Goal: Task Accomplishment & Management: Manage account settings

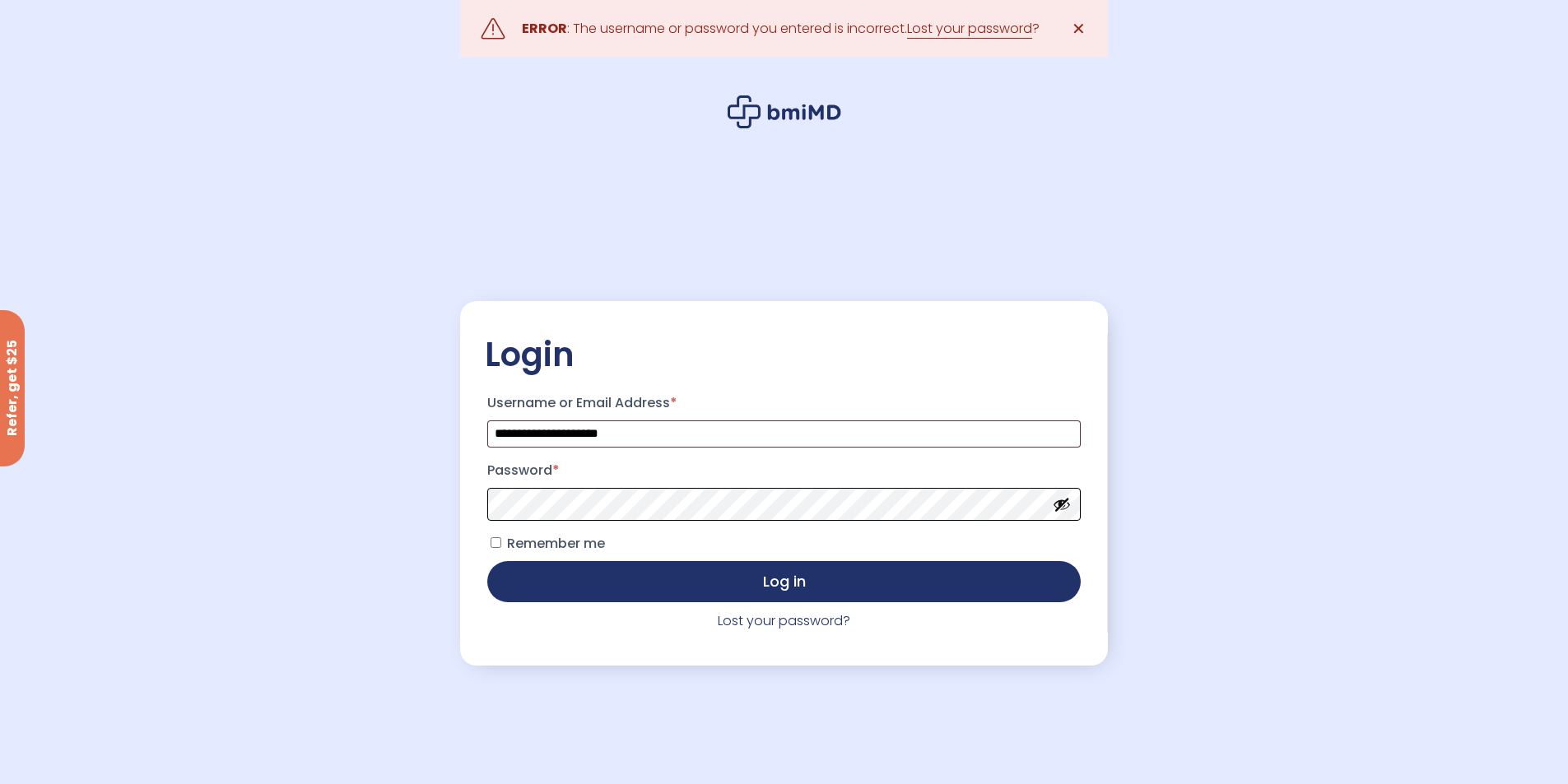
click at [487, 561] on button "Log in" at bounding box center [784, 581] width 592 height 41
click at [1059, 507] on button "Show password" at bounding box center [1062, 505] width 18 height 18
click at [487, 561] on button "Log in" at bounding box center [784, 581] width 592 height 41
click at [767, 620] on link "Lost your password?" at bounding box center [784, 620] width 132 height 19
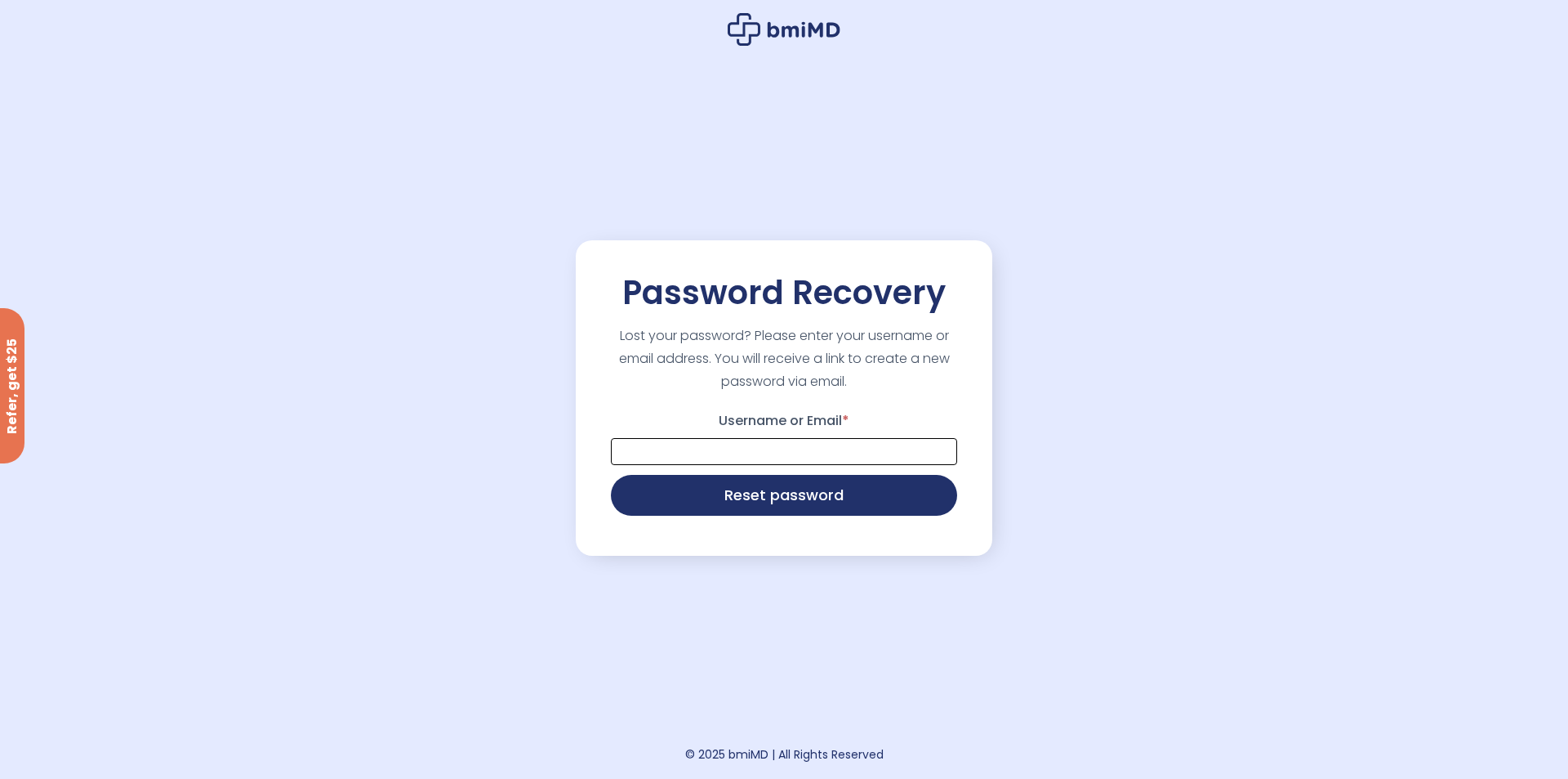
click at [692, 448] on input "Username or Email *" at bounding box center [783, 452] width 346 height 27
type input "**********"
click at [740, 491] on button "Reset password" at bounding box center [783, 493] width 346 height 41
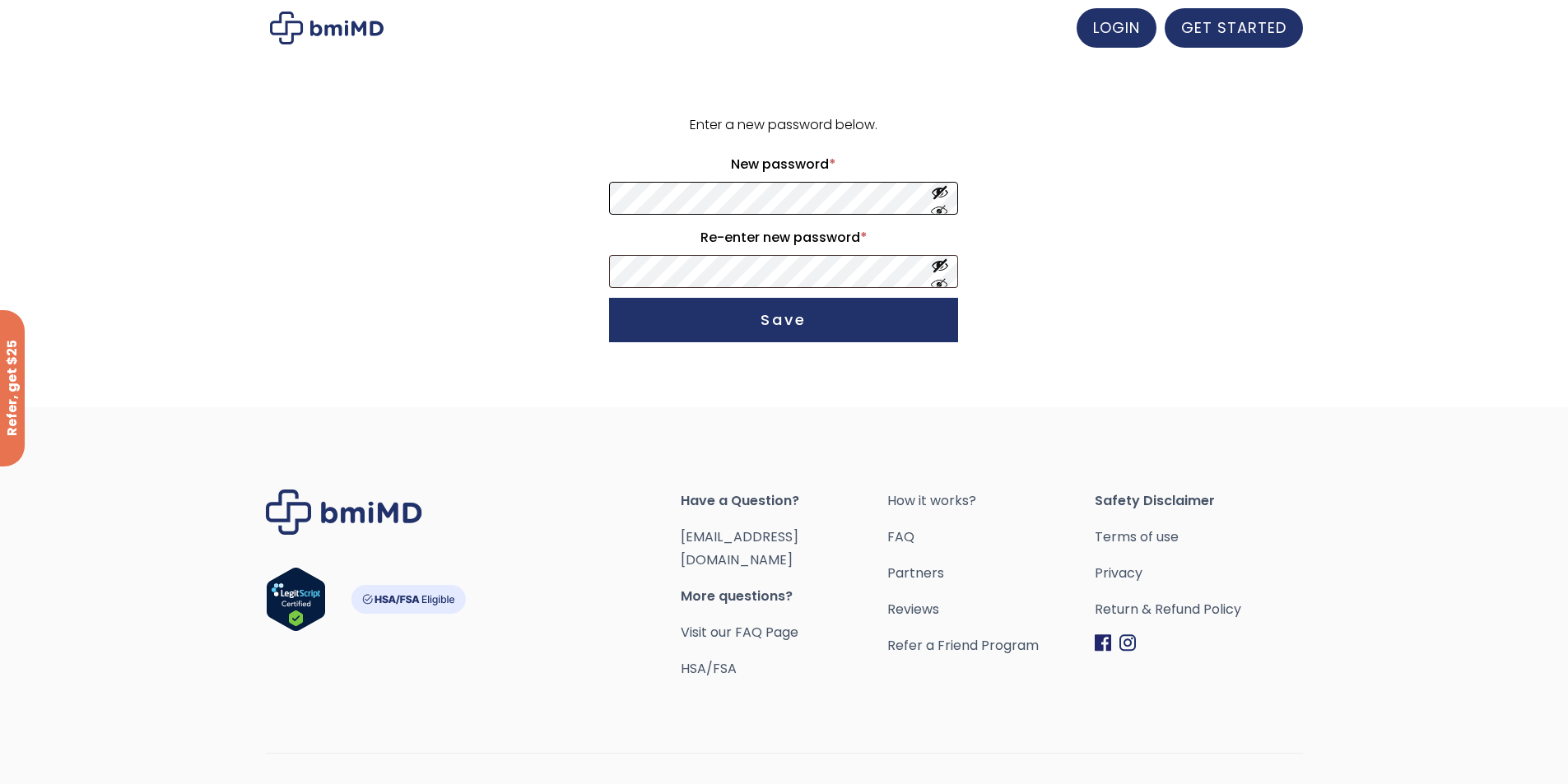
click at [505, 186] on form "Enter a new password below. New password * Required Re-enter new password * Req…" at bounding box center [784, 231] width 1016 height 236
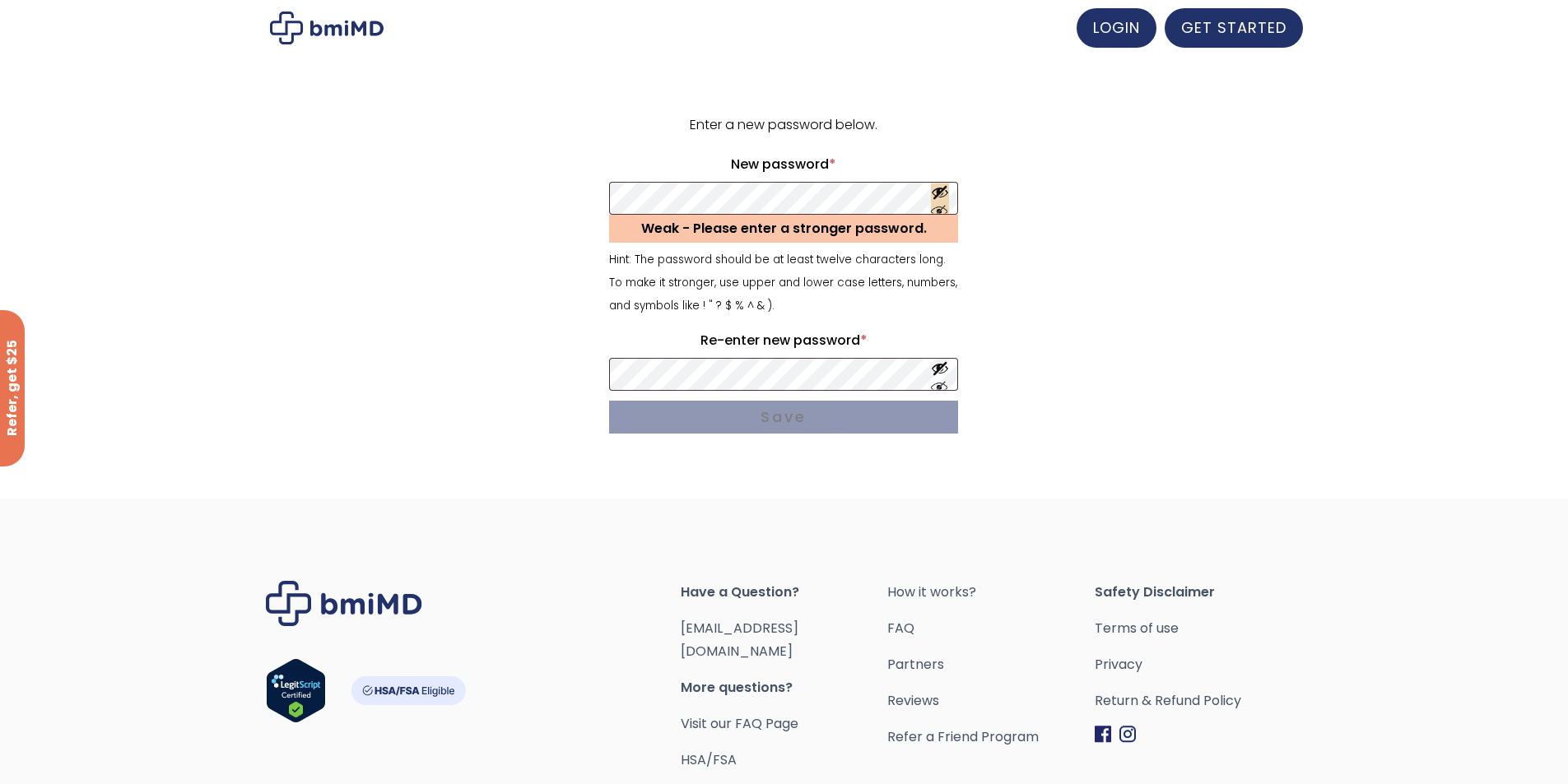
click at [944, 192] on button "Show password" at bounding box center [940, 199] width 18 height 30
click at [864, 391] on p "Re-enter new password * Required" at bounding box center [784, 358] width 354 height 68
click at [944, 370] on button "Show password" at bounding box center [940, 373] width 18 height 30
click at [377, 195] on form "Enter a new password below. New password * Required Weak - Please enter a stron…" at bounding box center [784, 277] width 1016 height 327
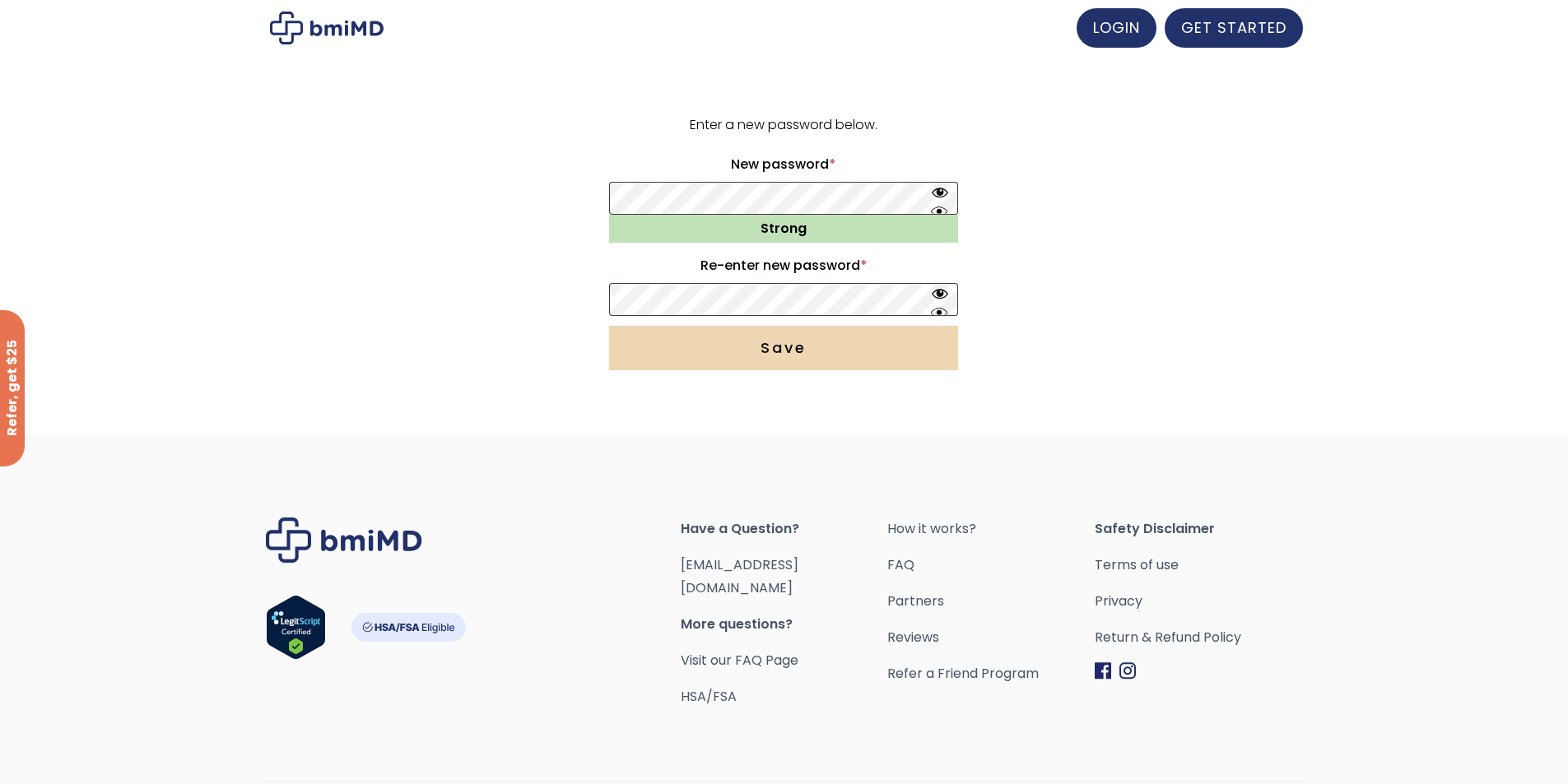
click at [747, 353] on button "Save" at bounding box center [783, 347] width 349 height 44
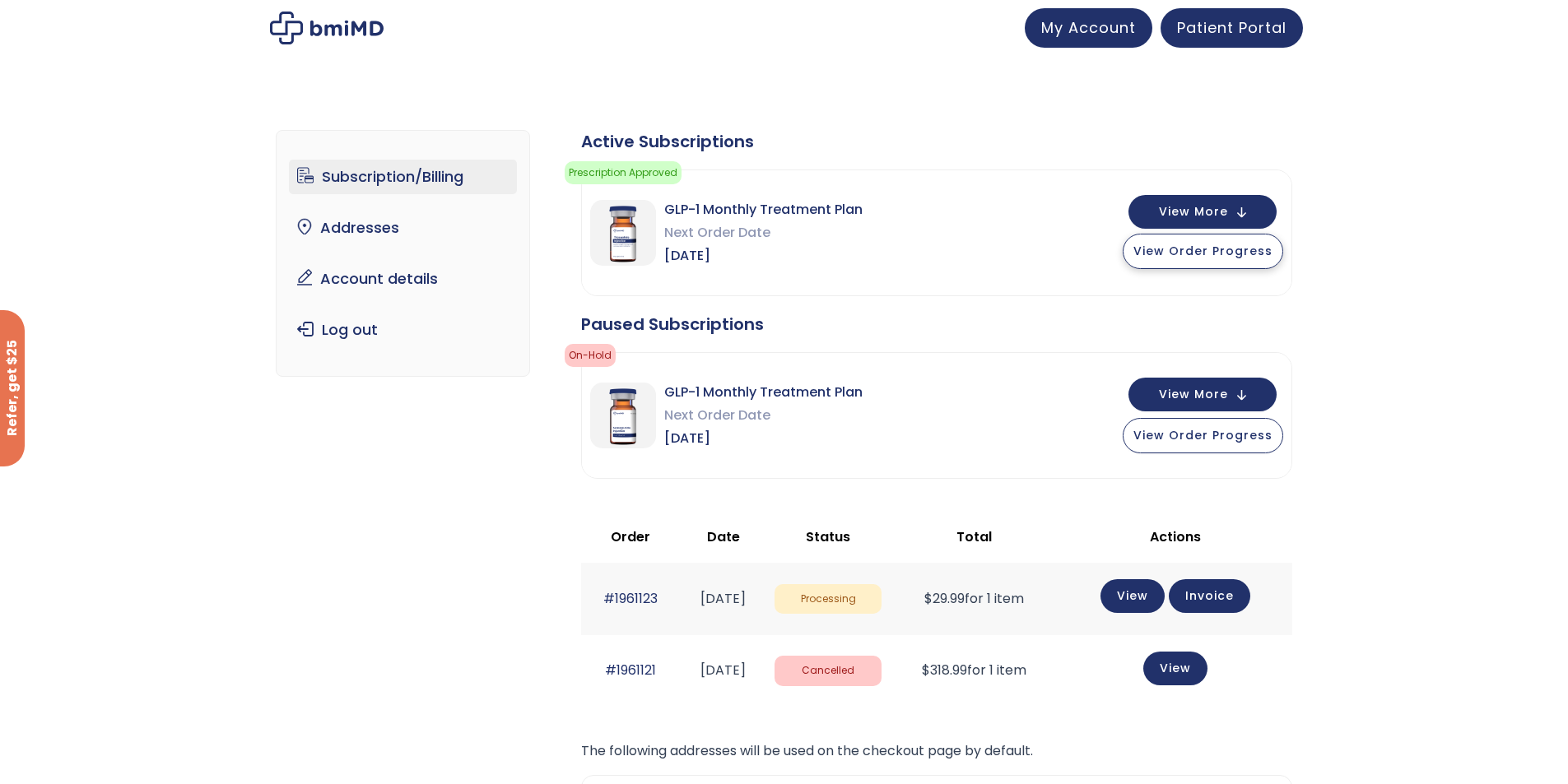
click at [1202, 255] on span "View Order Progress" at bounding box center [1202, 251] width 139 height 17
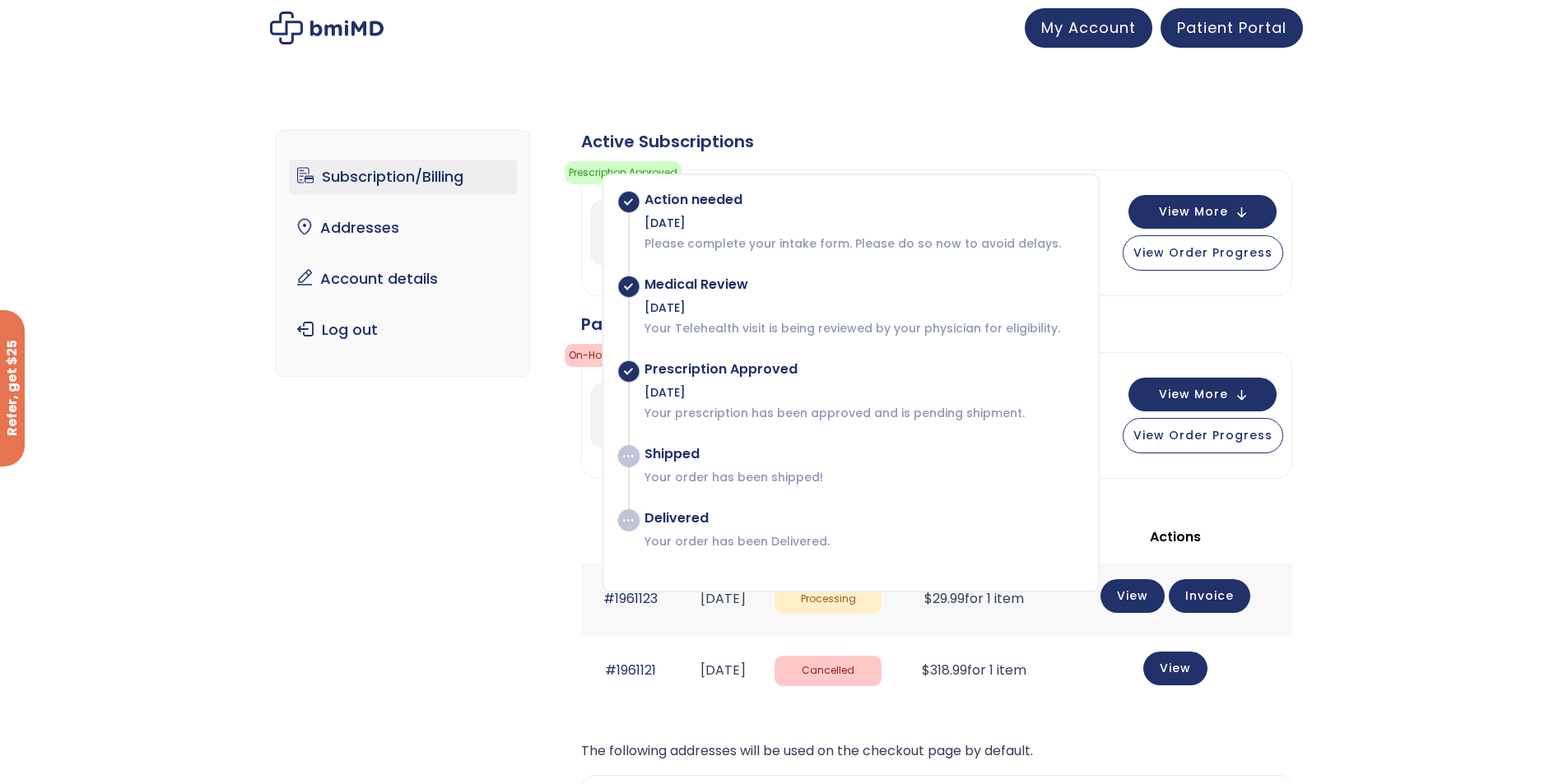
click at [1397, 403] on div "Subscription/Billing bmiRewards Addresses Account details Submit a Review Log o…" at bounding box center [784, 575] width 1568 height 956
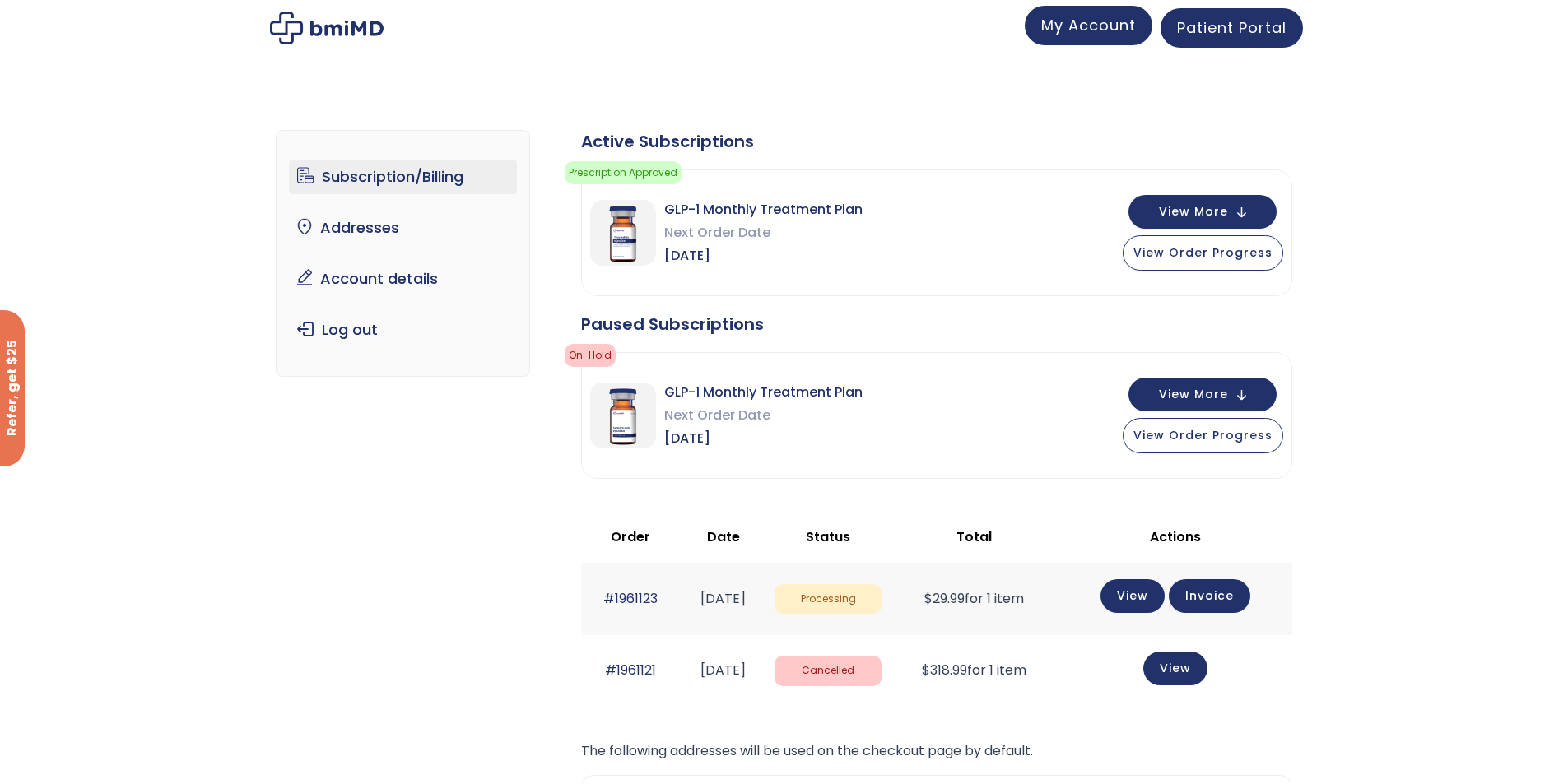
click at [1130, 19] on span "My Account" at bounding box center [1088, 25] width 95 height 20
click at [356, 334] on link "Log out" at bounding box center [403, 330] width 228 height 35
